Goal: Task Accomplishment & Management: Manage account settings

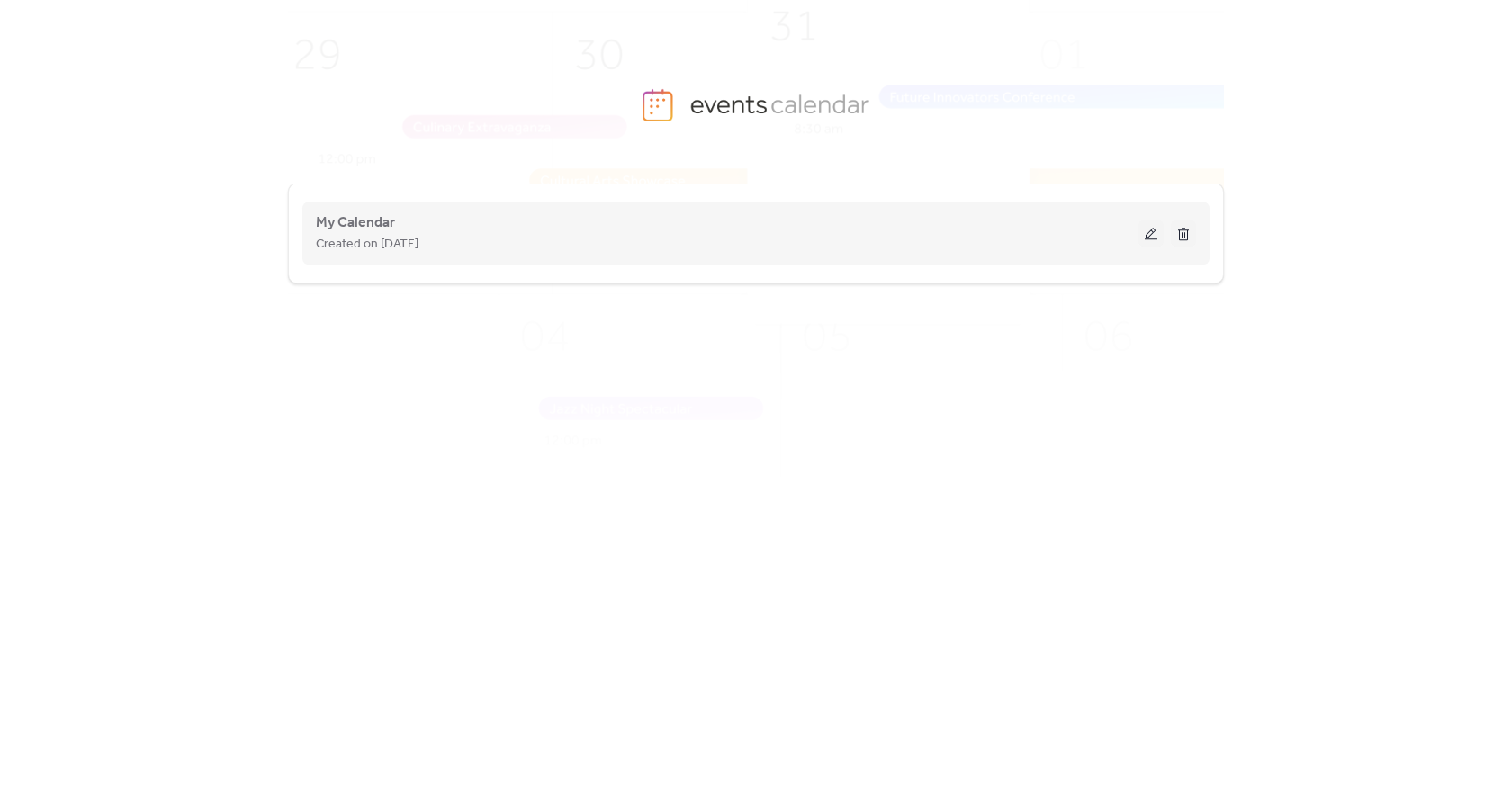
click at [1147, 236] on button at bounding box center [1150, 232] width 25 height 27
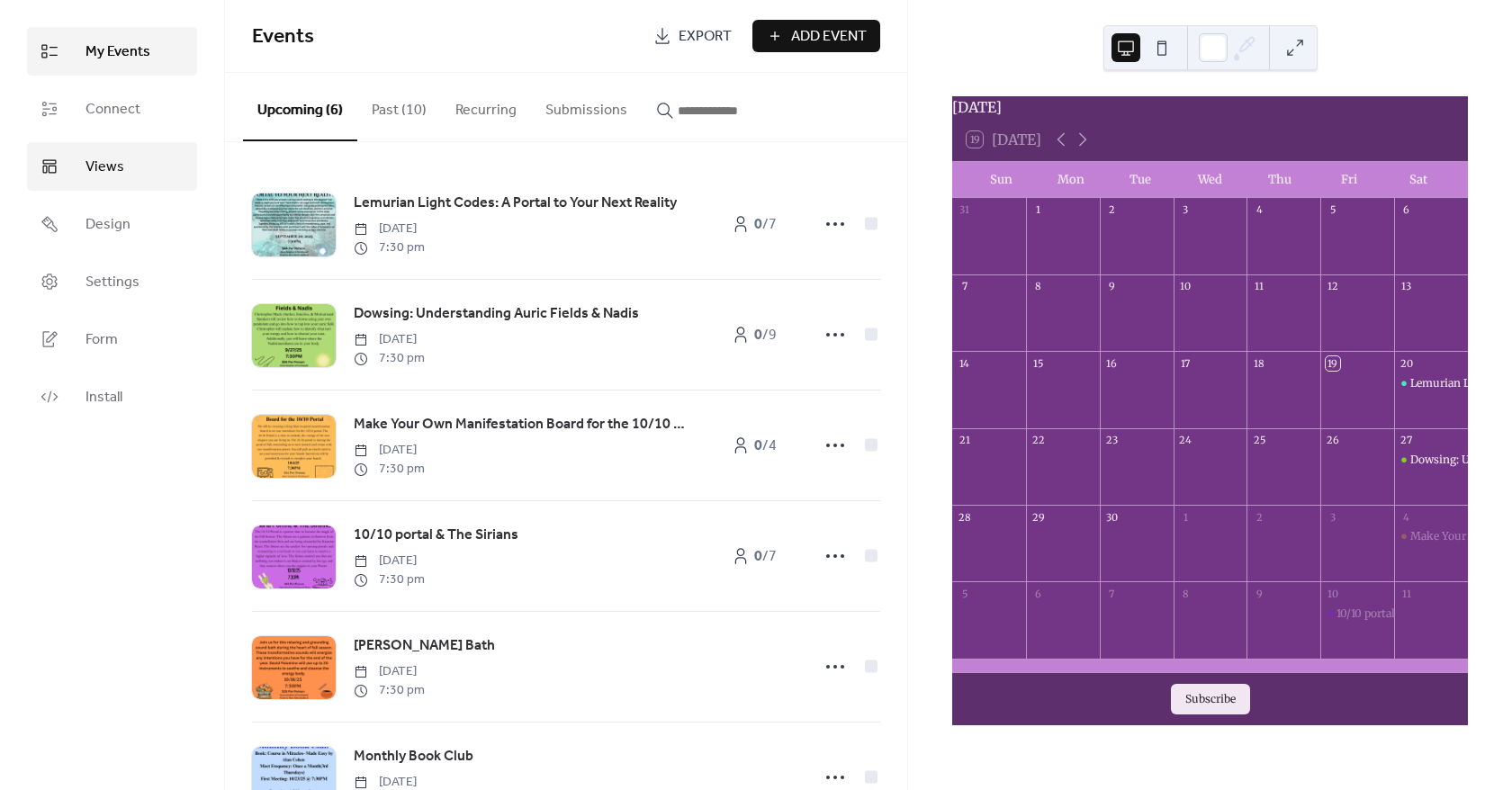
click at [135, 152] on link "Views" at bounding box center [112, 166] width 170 height 49
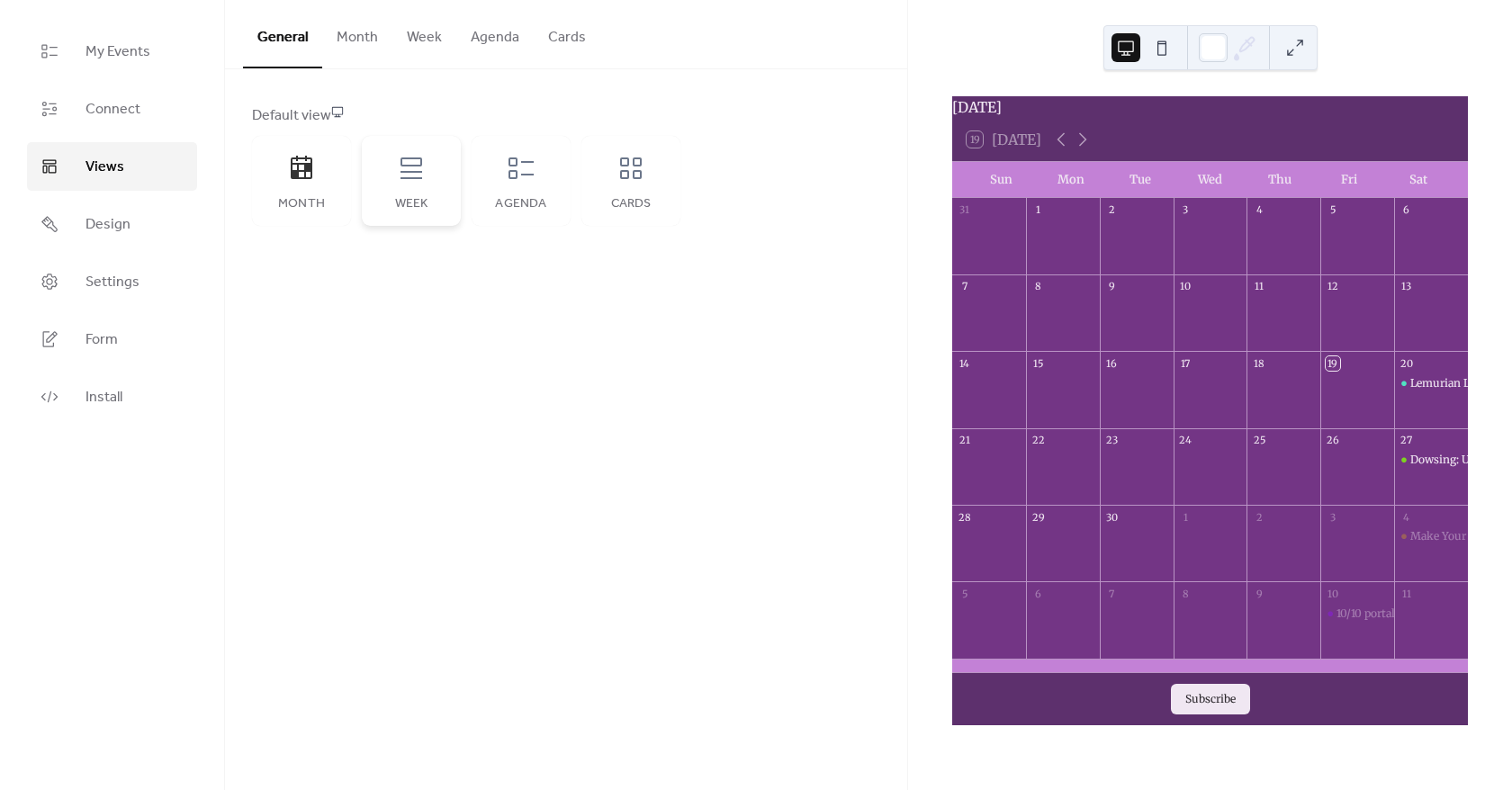
click at [417, 162] on icon at bounding box center [411, 167] width 29 height 29
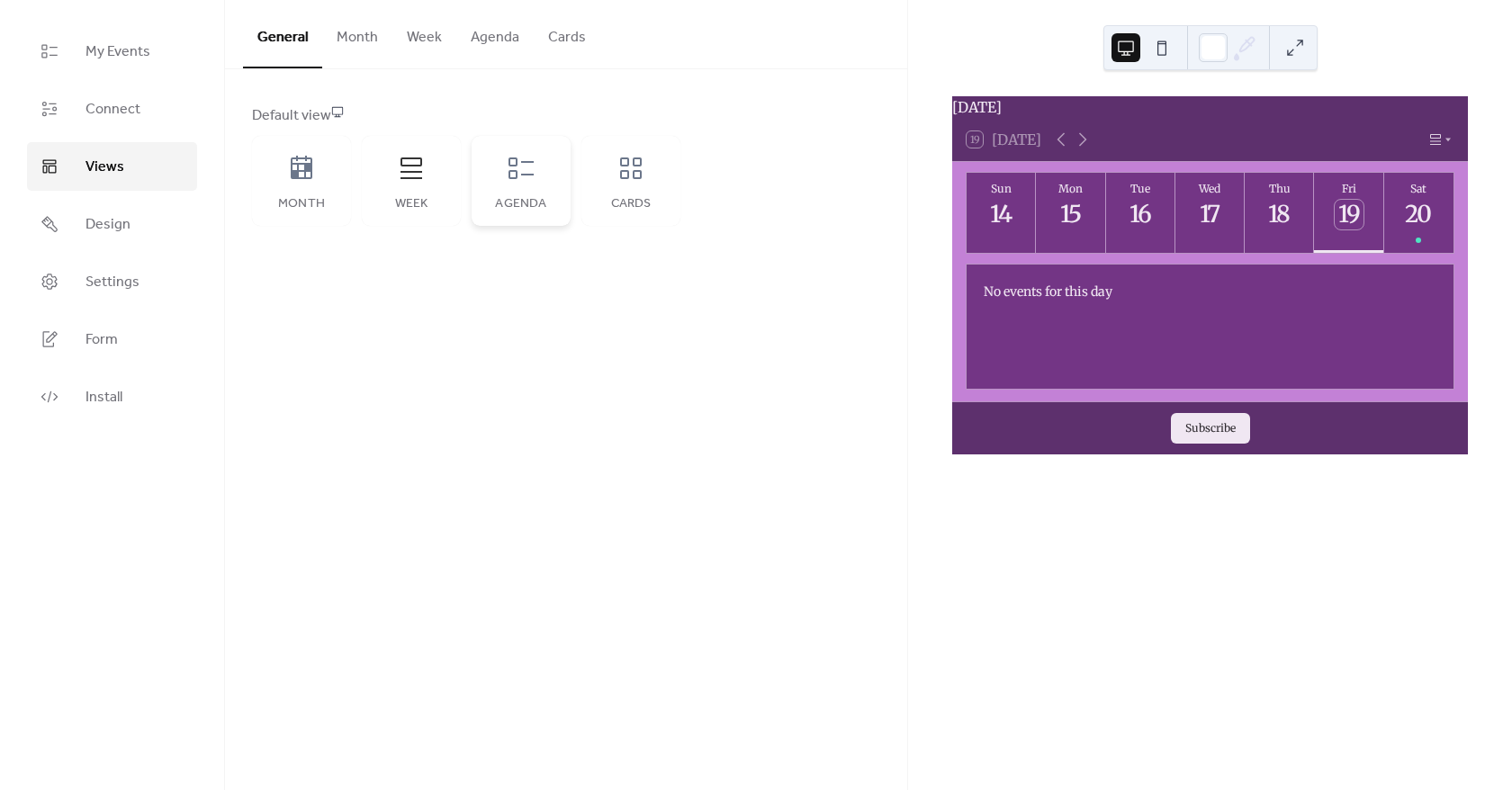
click at [514, 175] on icon at bounding box center [520, 167] width 29 height 29
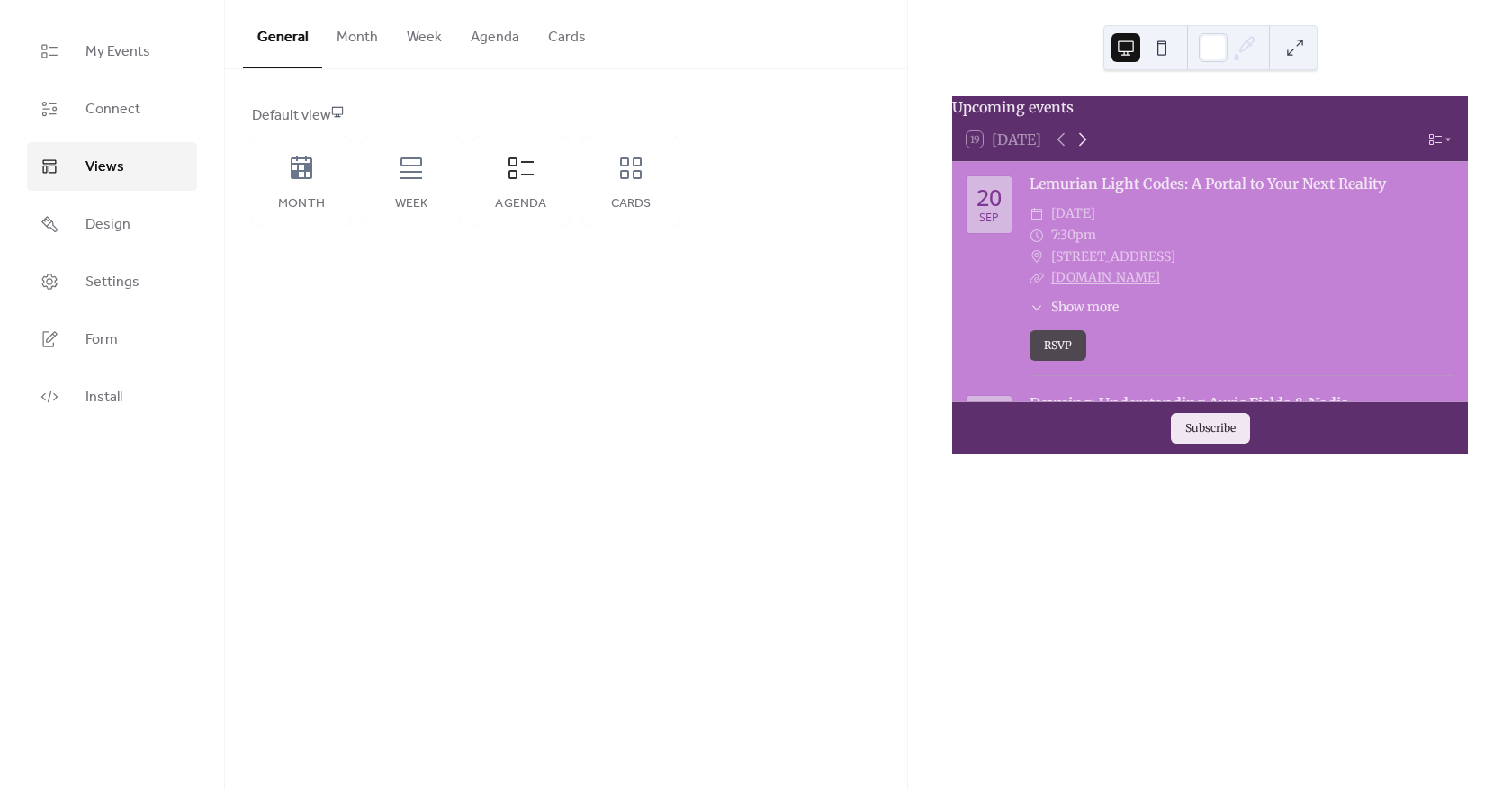
click at [1081, 148] on icon at bounding box center [1082, 139] width 22 height 22
click at [666, 210] on div "Cards" at bounding box center [630, 180] width 99 height 90
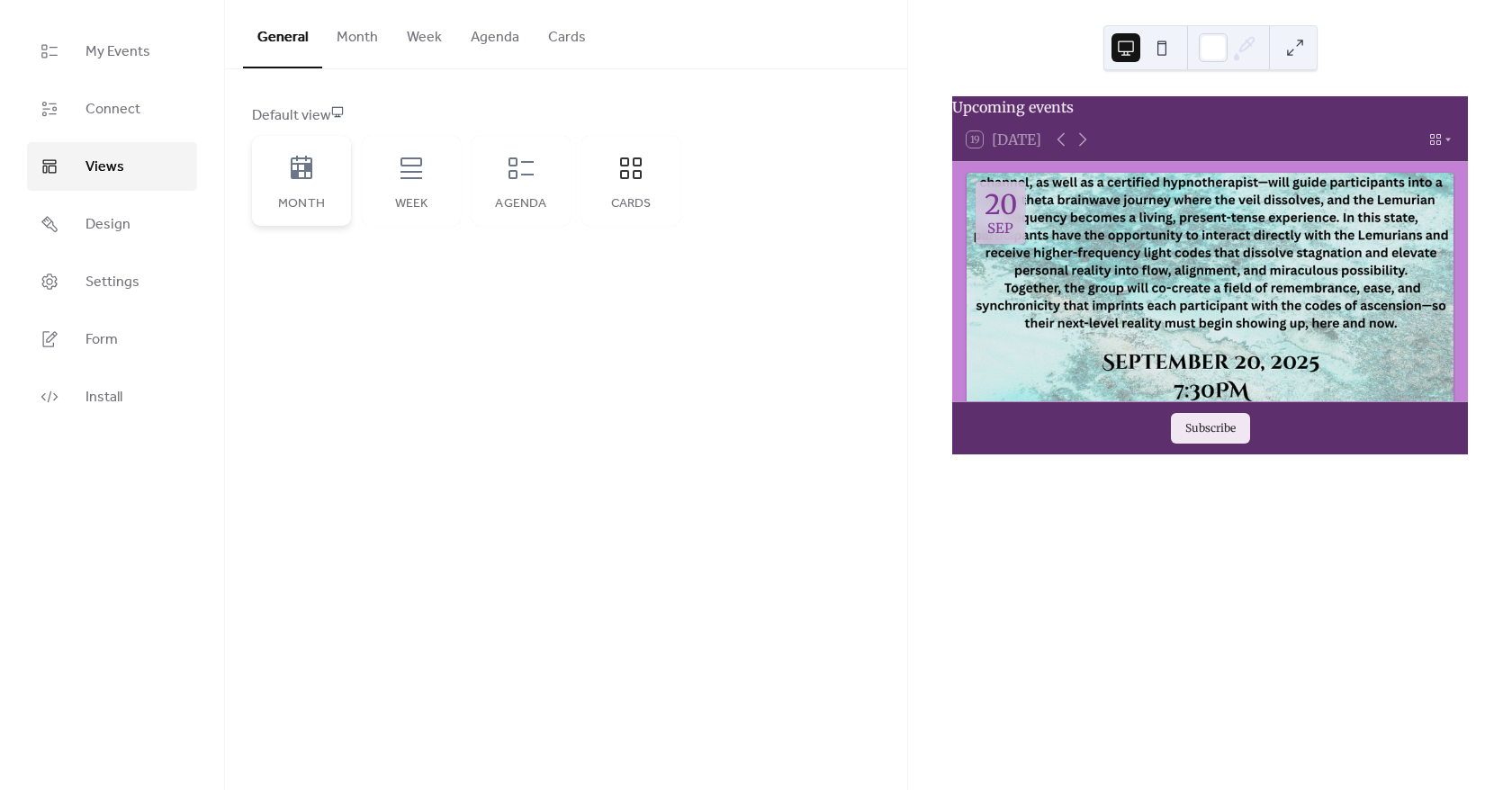
click at [316, 193] on div "Month" at bounding box center [301, 180] width 99 height 90
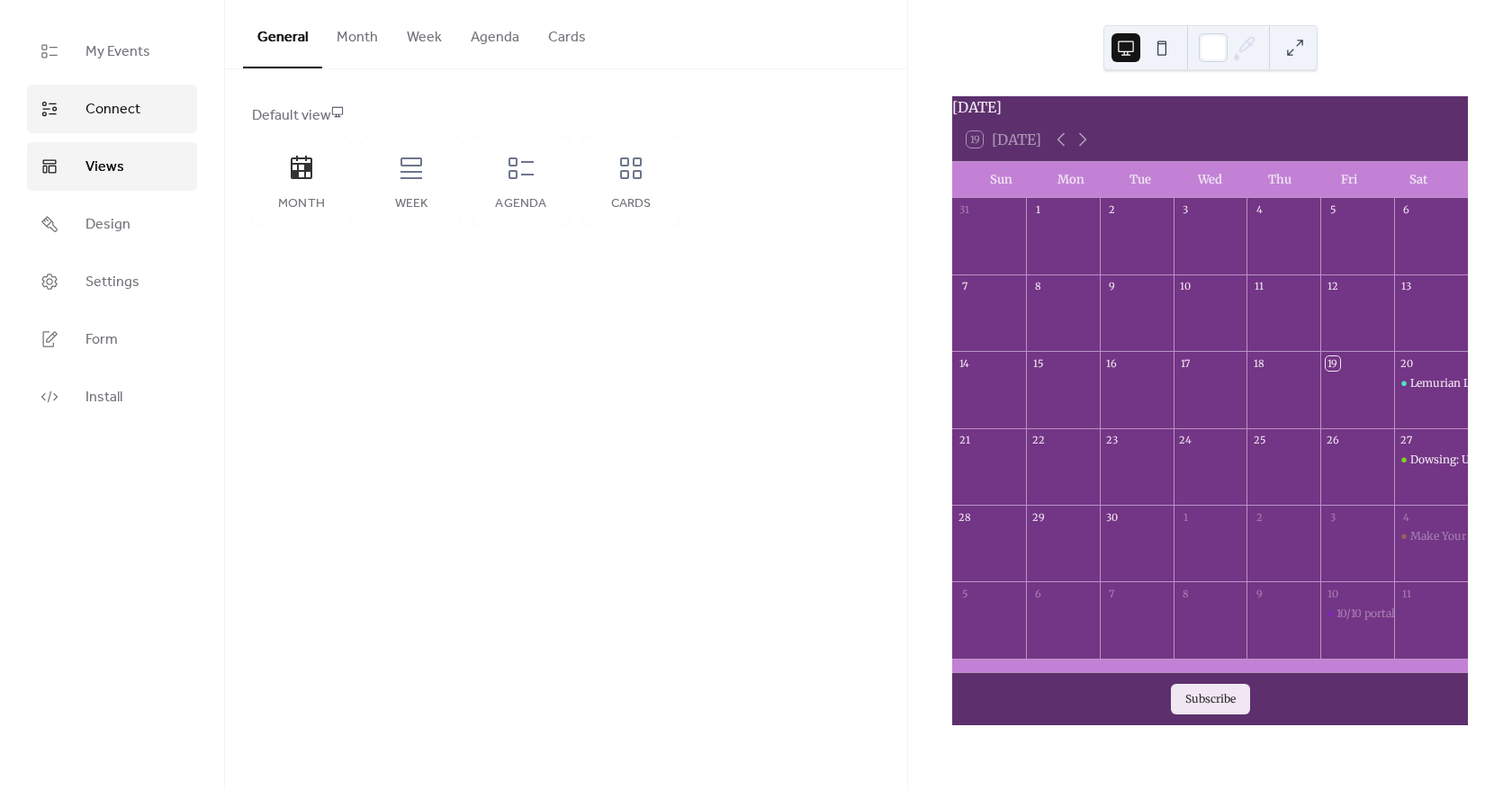
click at [132, 117] on span "Connect" at bounding box center [113, 110] width 55 height 22
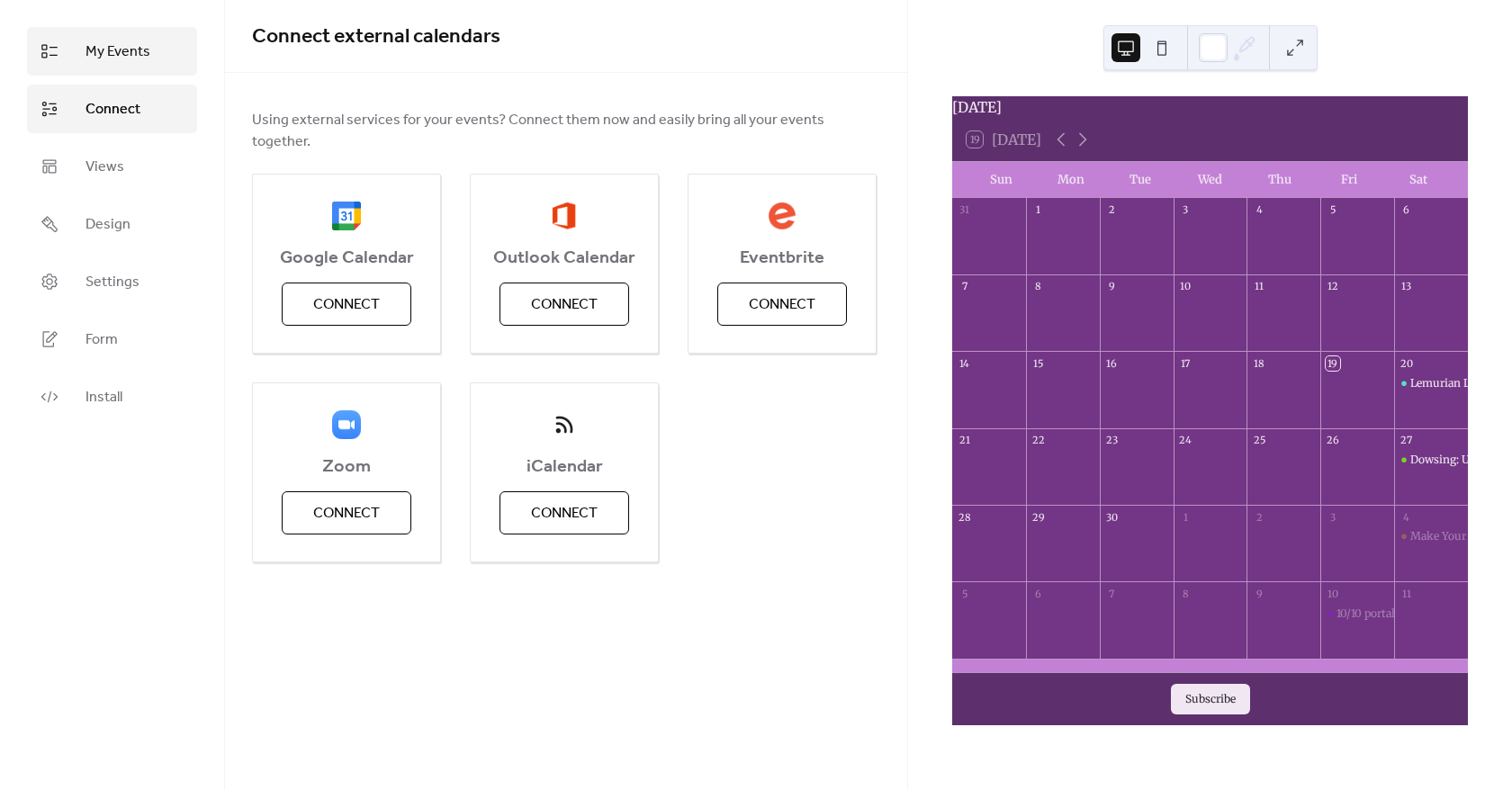
click at [119, 75] on link "My Events" at bounding box center [112, 51] width 170 height 49
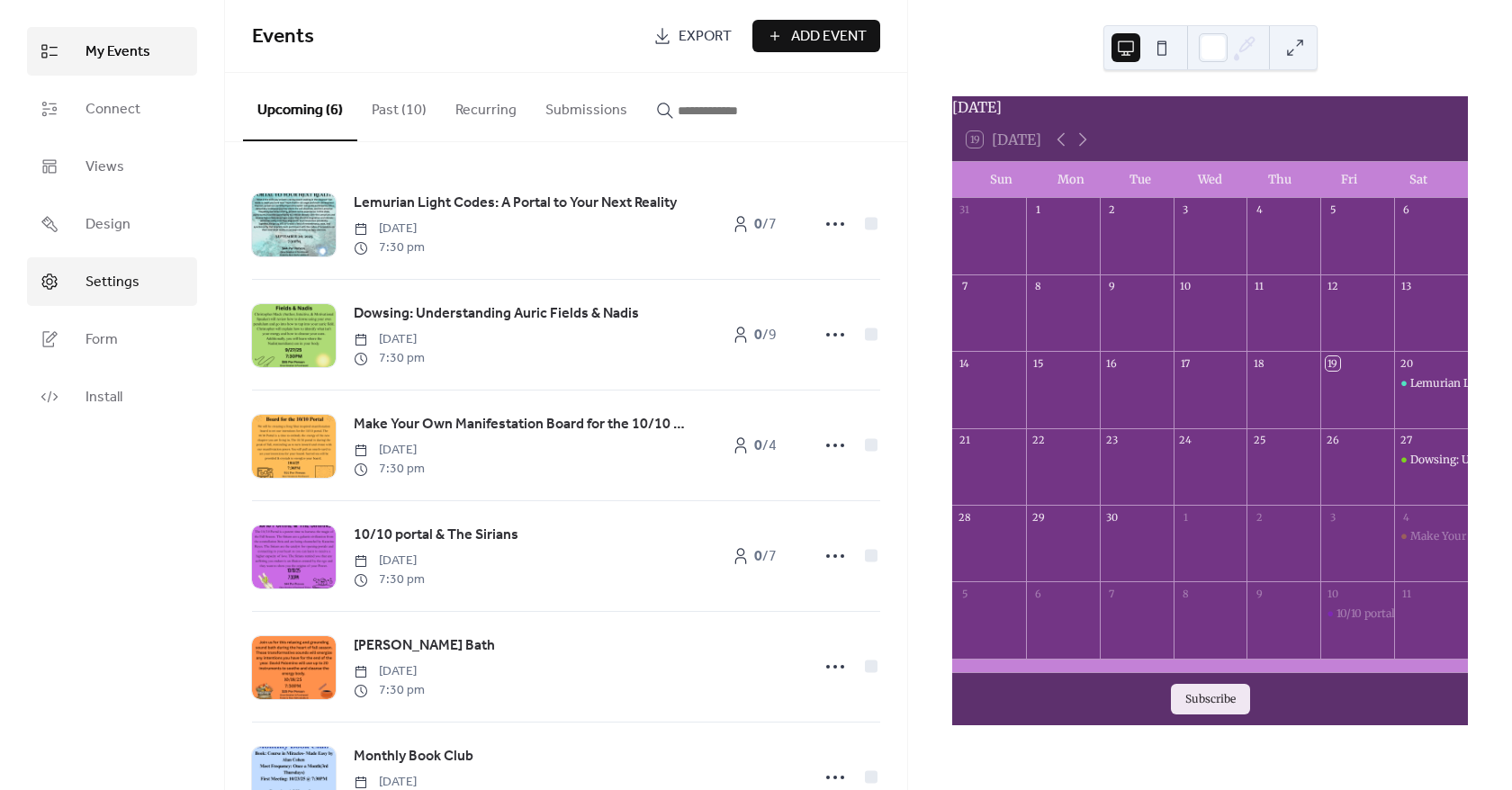
click at [100, 291] on span "Settings" at bounding box center [113, 283] width 54 height 22
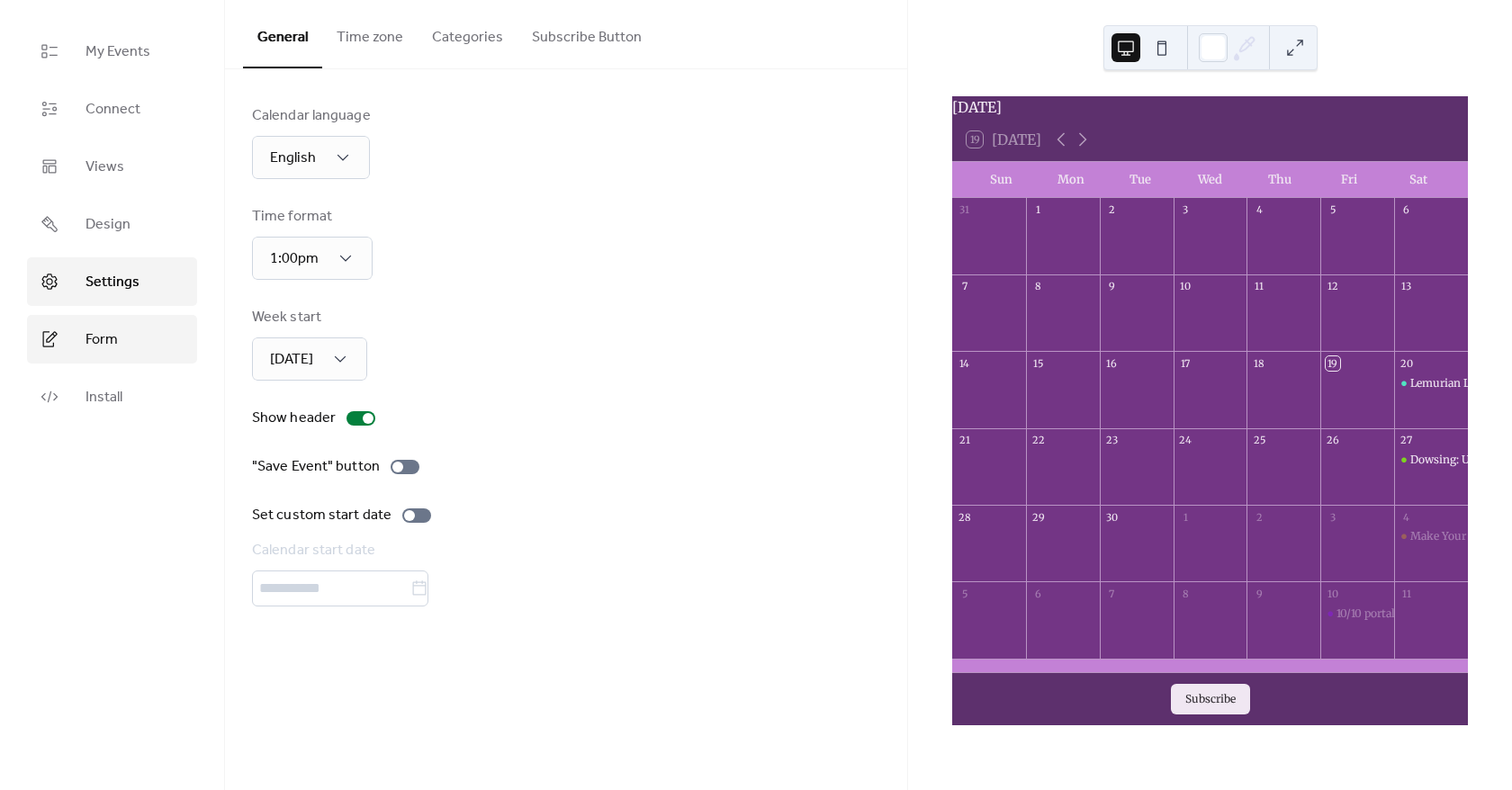
click at [94, 342] on span "Form" at bounding box center [102, 340] width 33 height 22
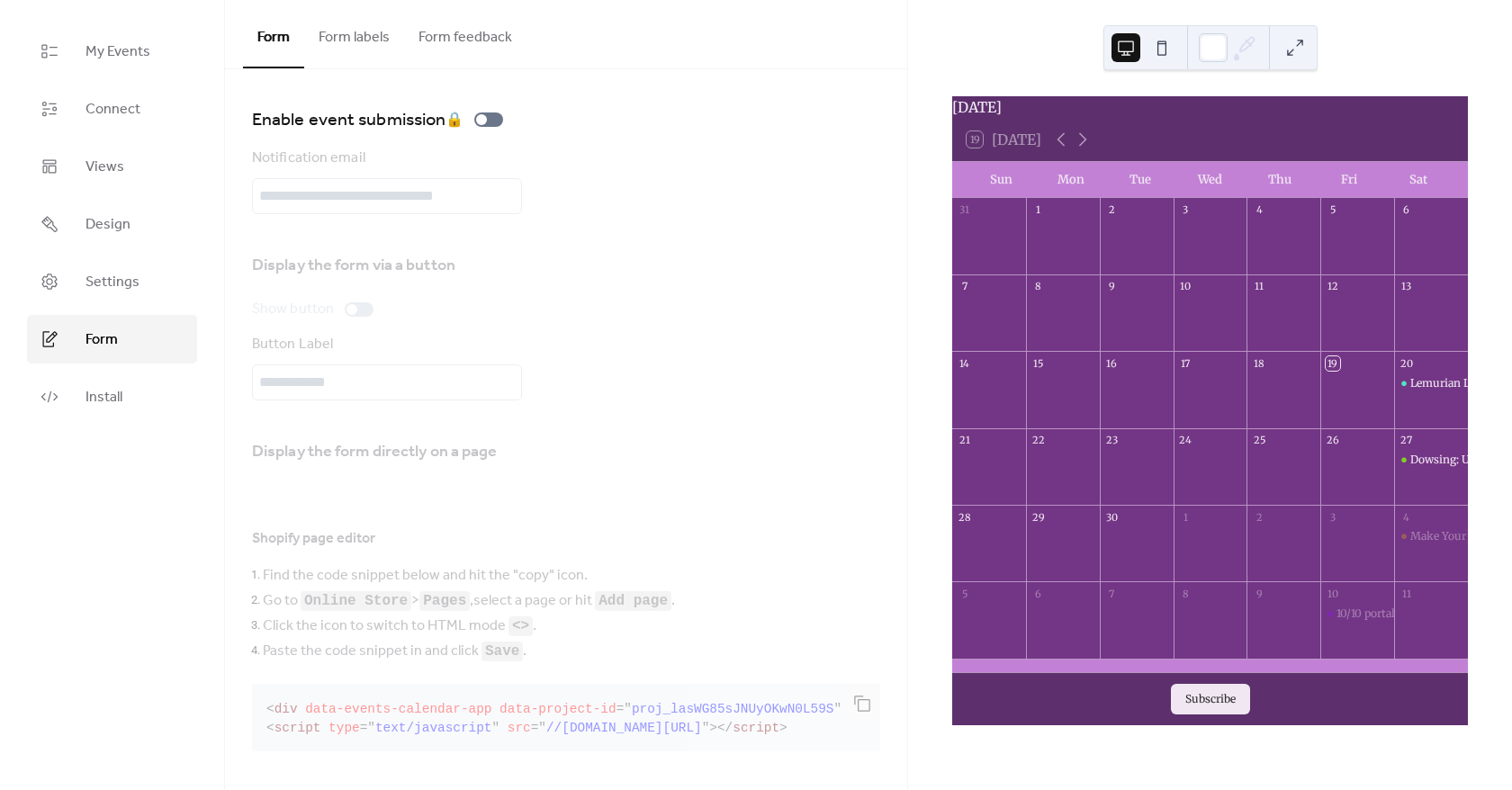
click at [140, 254] on ul "My Events Connect Views Design Settings Form Install" at bounding box center [112, 223] width 170 height 394
click at [144, 281] on link "Settings" at bounding box center [112, 281] width 170 height 49
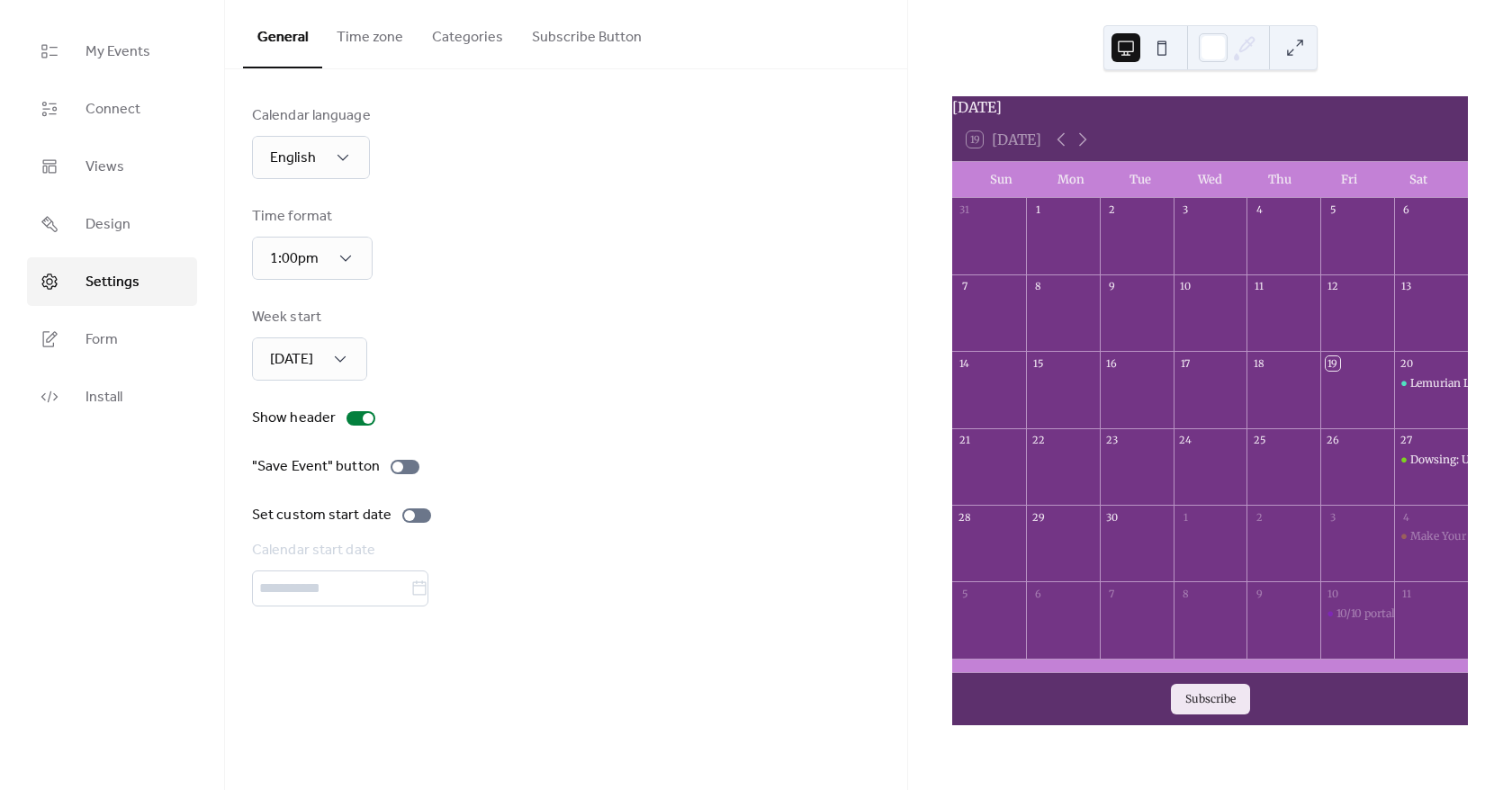
click at [599, 38] on button "Subscribe Button" at bounding box center [586, 33] width 139 height 67
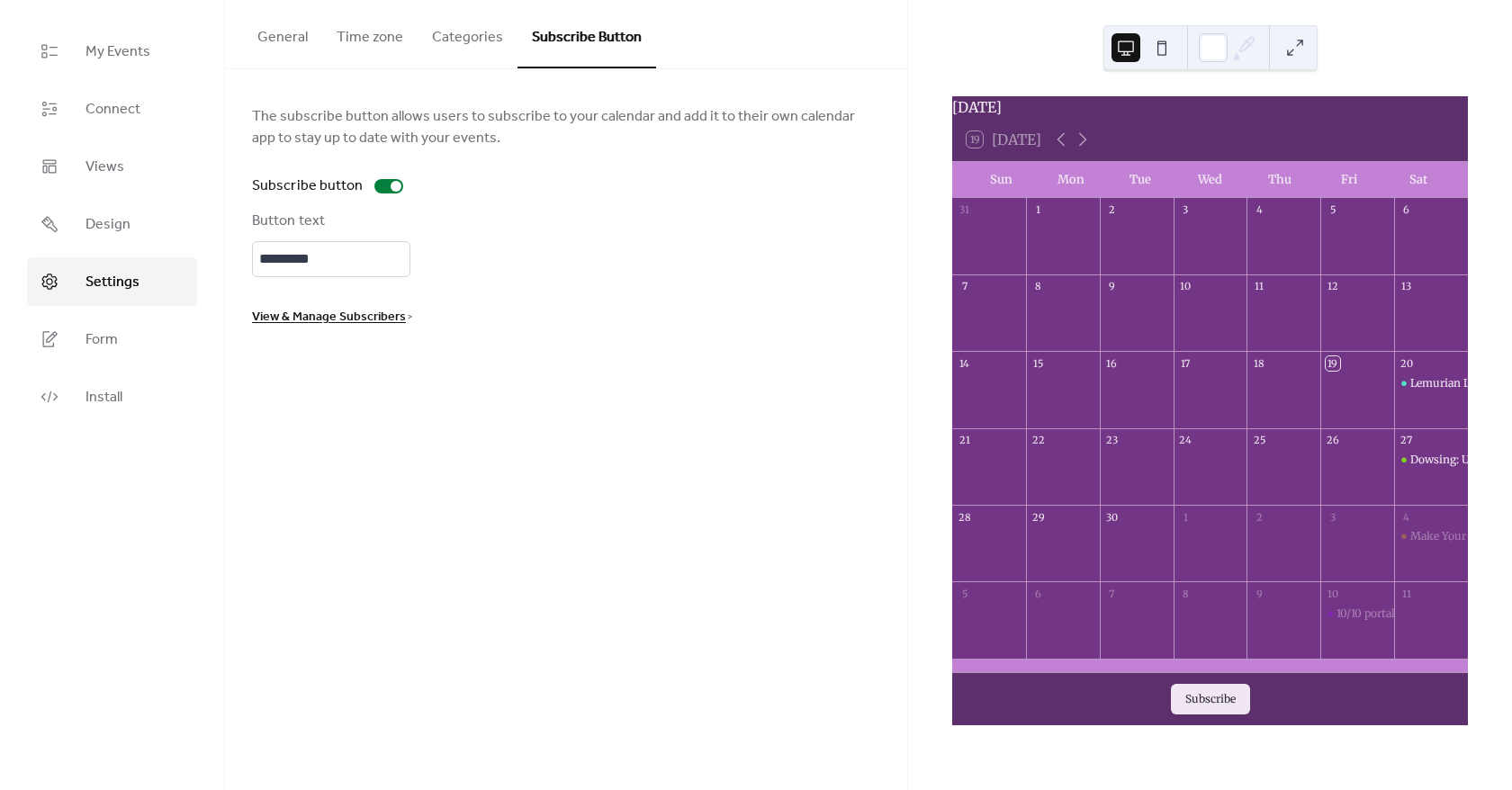
click at [357, 320] on span "View & Manage Subscribers" at bounding box center [329, 318] width 153 height 22
